Goal: Information Seeking & Learning: Learn about a topic

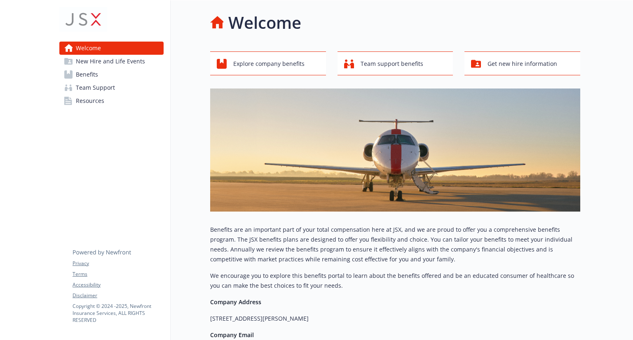
click at [89, 76] on span "Benefits" at bounding box center [87, 74] width 22 height 13
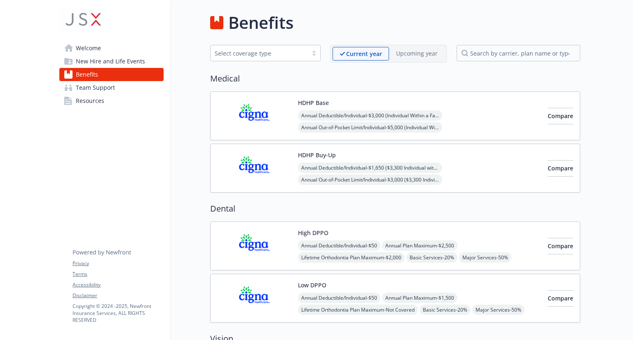
click at [317, 101] on button "HDHP Base" at bounding box center [313, 102] width 31 height 9
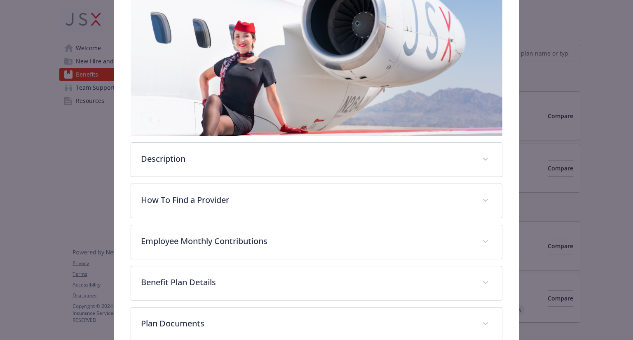
scroll to position [271, 0]
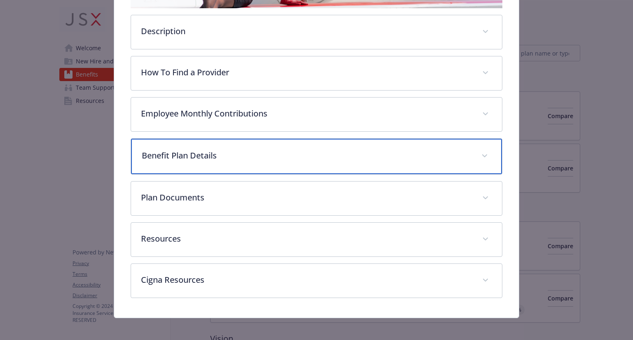
click at [236, 161] on div "Benefit Plan Details" at bounding box center [316, 156] width 370 height 35
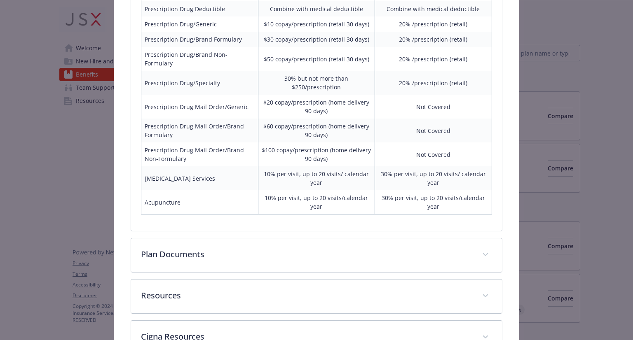
scroll to position [735, 0]
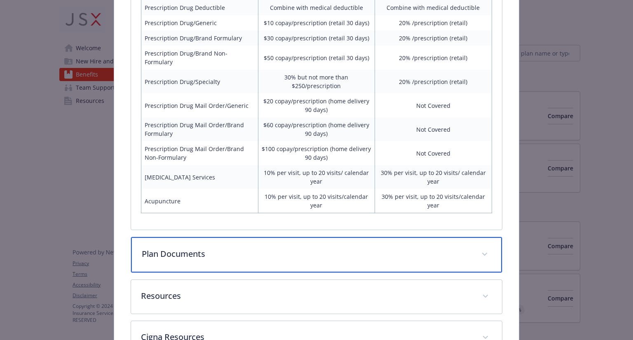
click at [304, 248] on p "Plan Documents" at bounding box center [306, 254] width 329 height 12
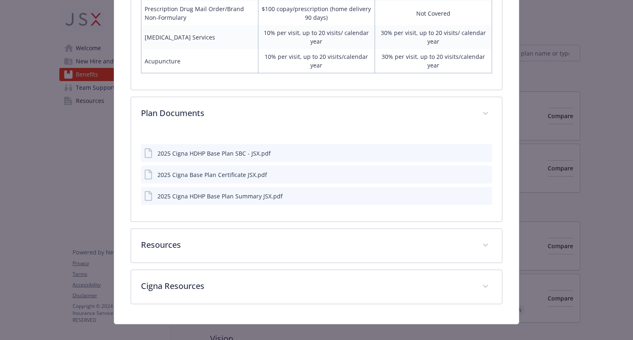
scroll to position [872, 0]
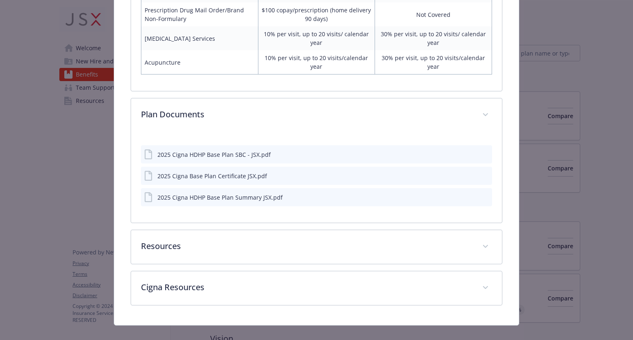
click at [480, 151] on icon "preview file" at bounding box center [483, 154] width 7 height 6
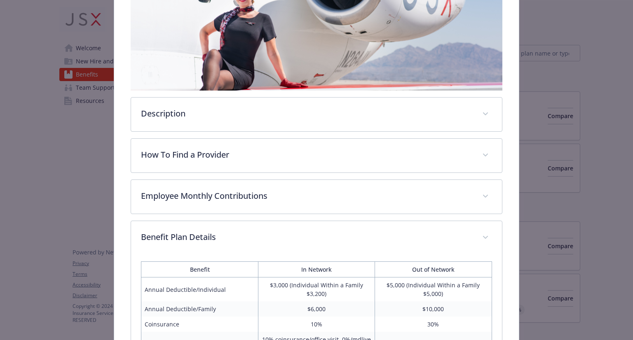
scroll to position [0, 0]
